Goal: Task Accomplishment & Management: Use online tool/utility

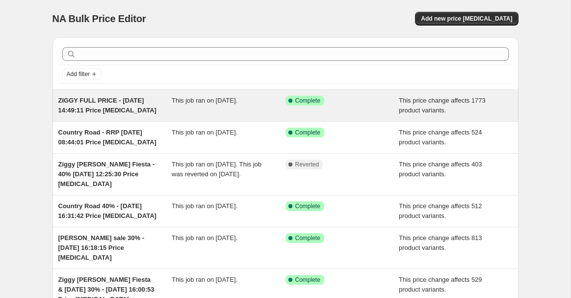
click at [98, 108] on span "ZIGGY FULL PRICE - [DATE] 14:49:11 Price [MEDICAL_DATA]" at bounding box center [107, 105] width 98 height 17
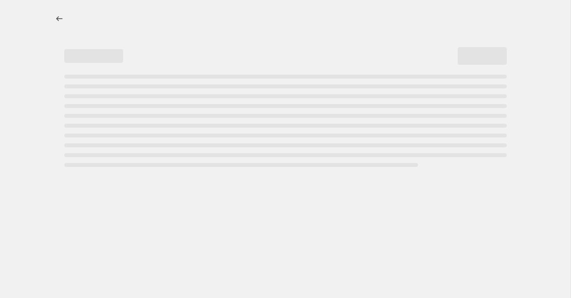
select select "ecap"
select select "no_change"
select select "vendor"
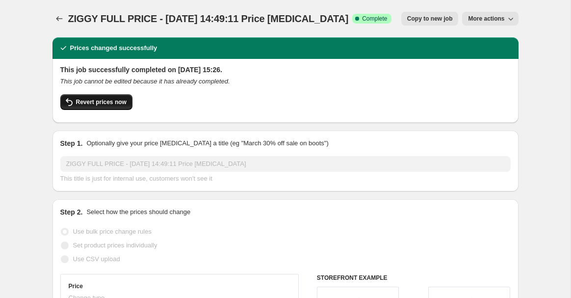
click at [120, 95] on button "Revert prices now" at bounding box center [96, 102] width 72 height 16
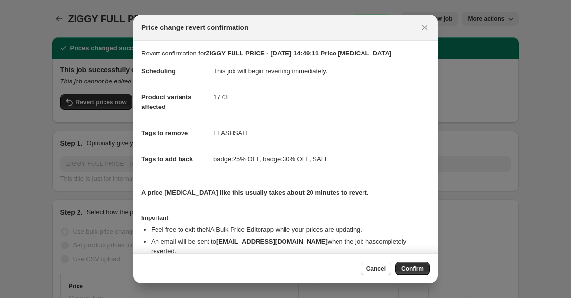
scroll to position [26, 0]
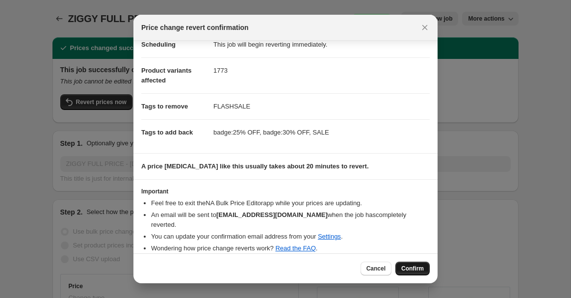
click at [416, 269] on span "Confirm" at bounding box center [412, 268] width 23 height 8
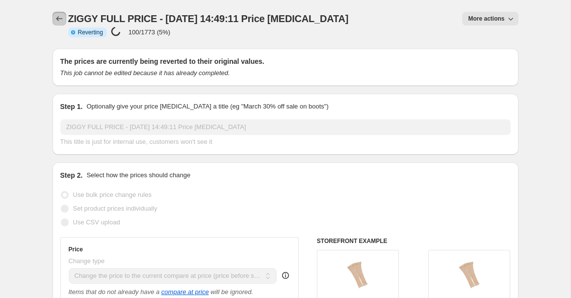
click at [56, 16] on icon "Price change jobs" at bounding box center [59, 19] width 10 height 10
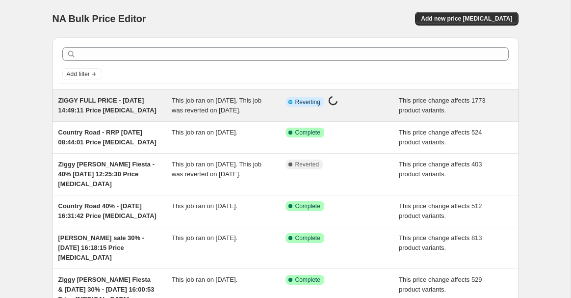
click at [122, 100] on span "ZIGGY FULL PRICE - [DATE] 14:49:11 Price [MEDICAL_DATA]" at bounding box center [107, 105] width 98 height 17
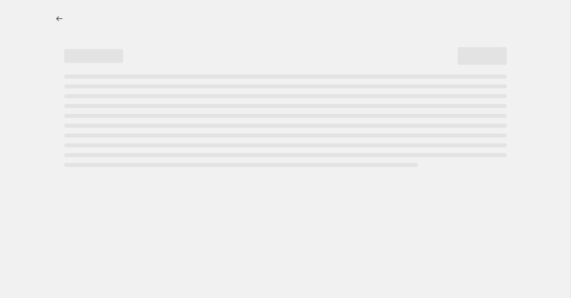
select select "ecap"
select select "no_change"
select select "vendor"
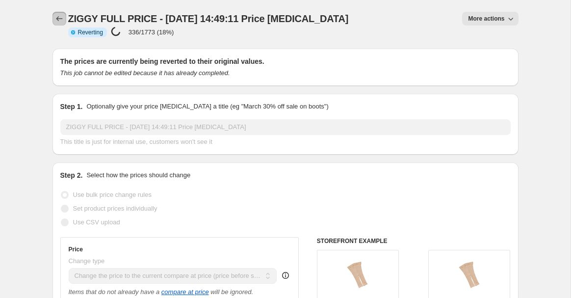
click at [55, 17] on icon "Price change jobs" at bounding box center [59, 19] width 10 height 10
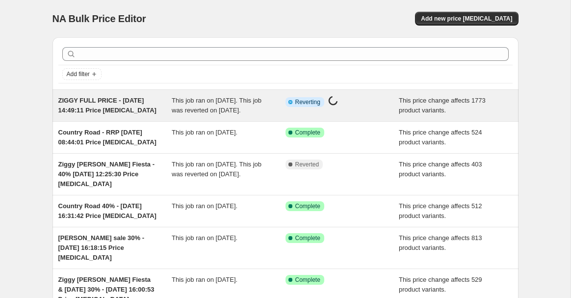
click at [126, 106] on div "ZIGGY FULL PRICE - [DATE] 14:49:11 Price [MEDICAL_DATA]" at bounding box center [115, 106] width 114 height 20
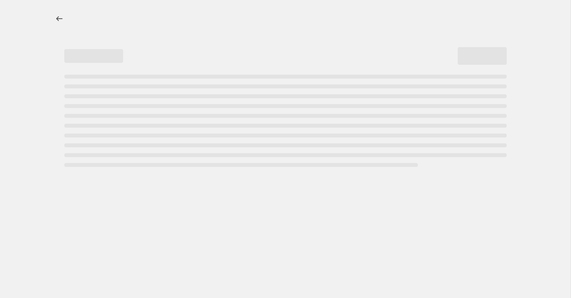
select select "ecap"
select select "no_change"
select select "vendor"
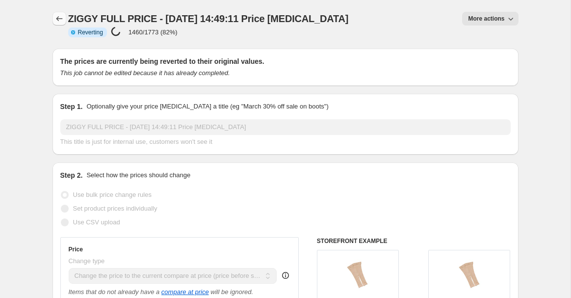
click at [55, 18] on icon "Price change jobs" at bounding box center [59, 19] width 10 height 10
